Goal: Contribute content

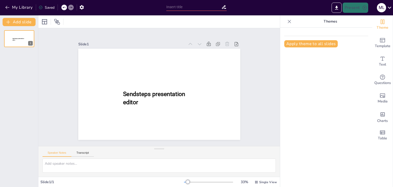
type input "New Sendsteps"
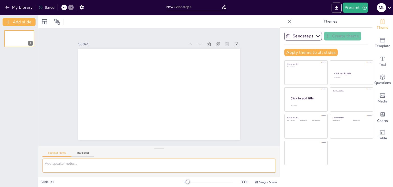
click at [59, 163] on textarea at bounding box center [160, 166] width 234 height 14
click at [51, 167] on textarea at bounding box center [160, 166] width 234 height 14
click at [53, 164] on textarea at bounding box center [160, 166] width 234 height 14
paste textarea "LOREM IPSUMDOLOR SI Ametconsect ad elitseddo eiu temporinc utlaboreet d magnaal…"
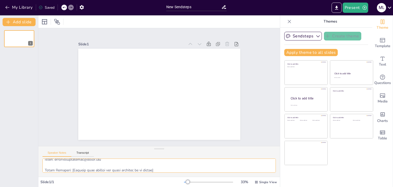
scroll to position [225, 0]
type textarea "LOREM IPSUMDOLOR SI Ametconsect ad elitseddo eiu temporinc utlaboreet d magnaal…"
click at [81, 152] on button "Transcript" at bounding box center [82, 154] width 23 height 6
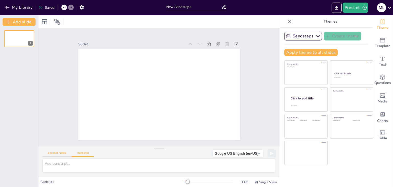
click at [58, 153] on button "Speaker Notes" at bounding box center [57, 154] width 29 height 6
